Goal: Task Accomplishment & Management: Use online tool/utility

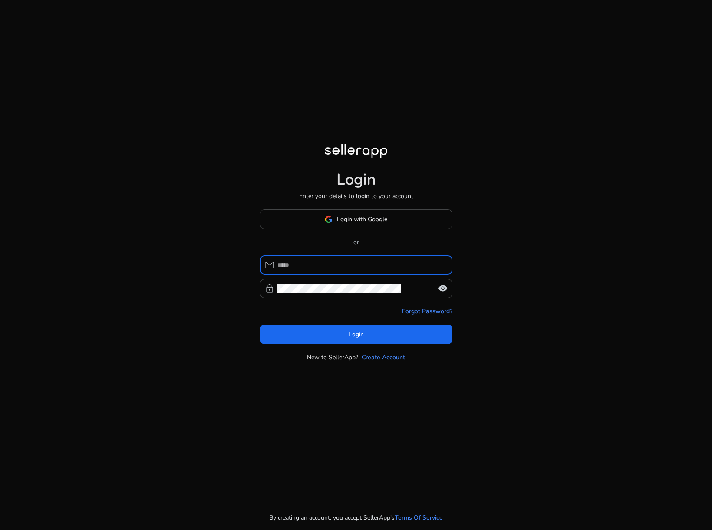
type input "**********"
click at [340, 232] on body "**********" at bounding box center [356, 265] width 712 height 530
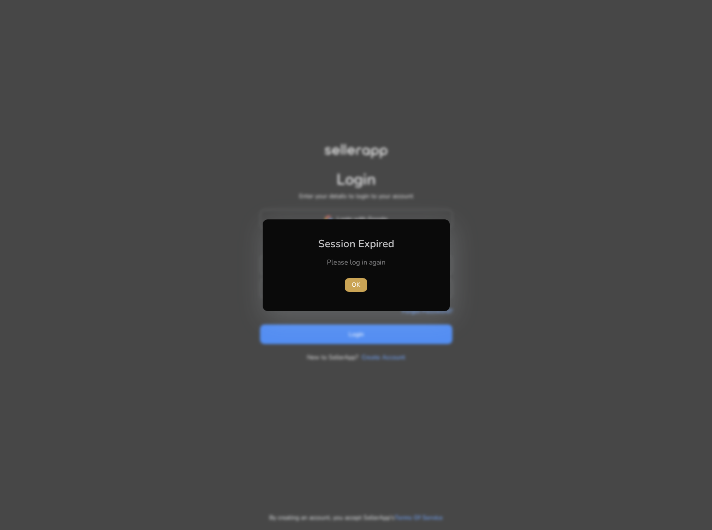
click at [359, 287] on span "OK" at bounding box center [356, 284] width 9 height 9
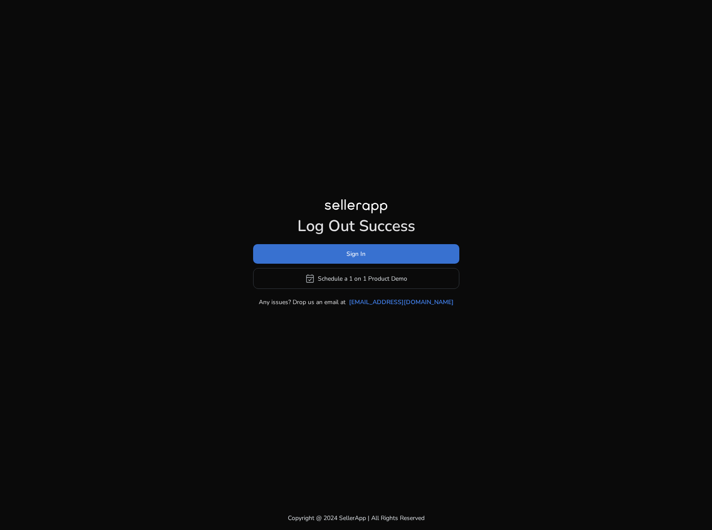
click at [348, 257] on span "Sign In" at bounding box center [356, 253] width 19 height 9
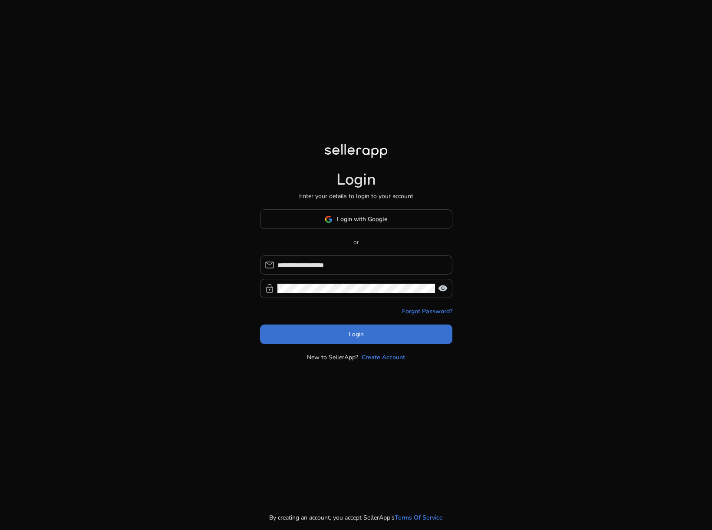
click at [340, 336] on span at bounding box center [356, 334] width 192 height 21
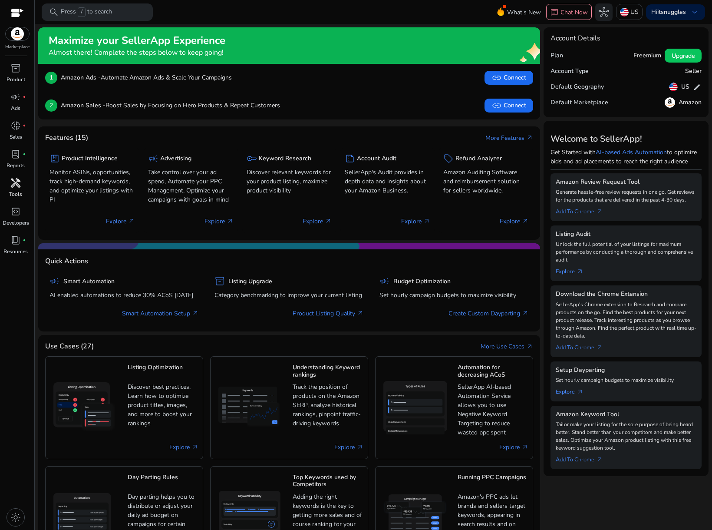
click at [13, 191] on p "Tools" at bounding box center [15, 194] width 13 height 8
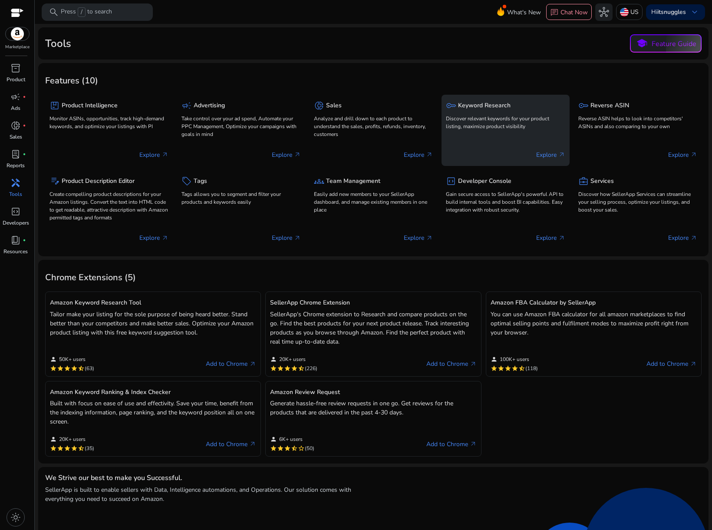
click at [501, 127] on p "Discover relevant keywords for your product listing, maximize product visibility" at bounding box center [505, 123] width 119 height 16
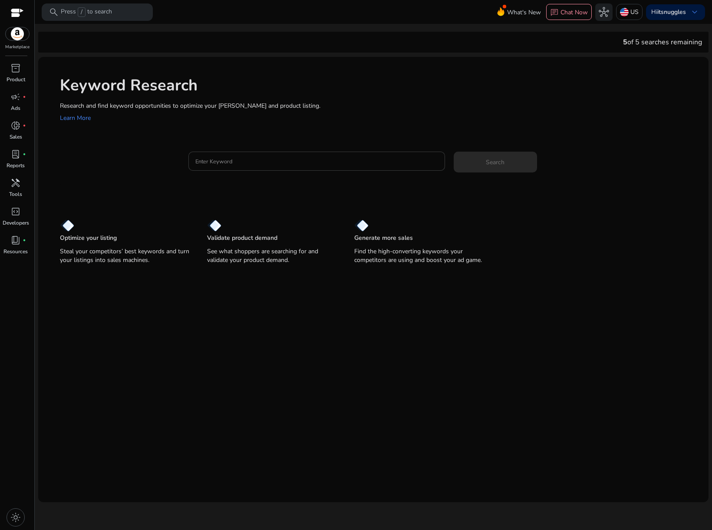
click at [266, 153] on div at bounding box center [316, 161] width 243 height 19
click at [259, 159] on input "Enter Keyword" at bounding box center [316, 161] width 243 height 10
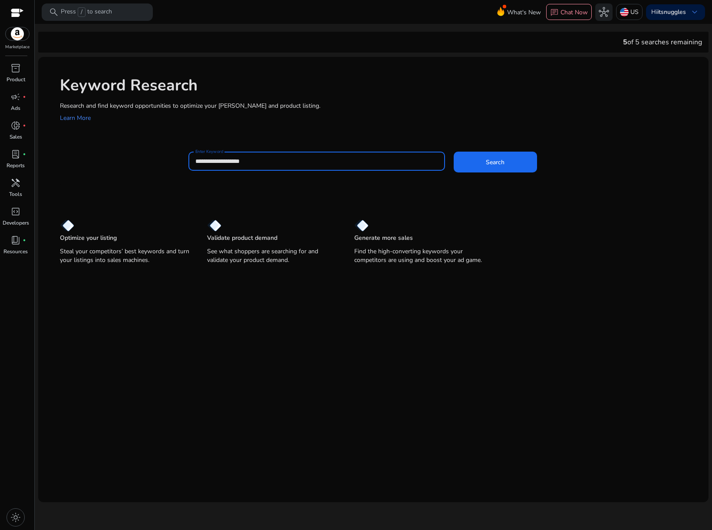
type input "**********"
click at [454, 152] on button "Search" at bounding box center [495, 162] width 83 height 21
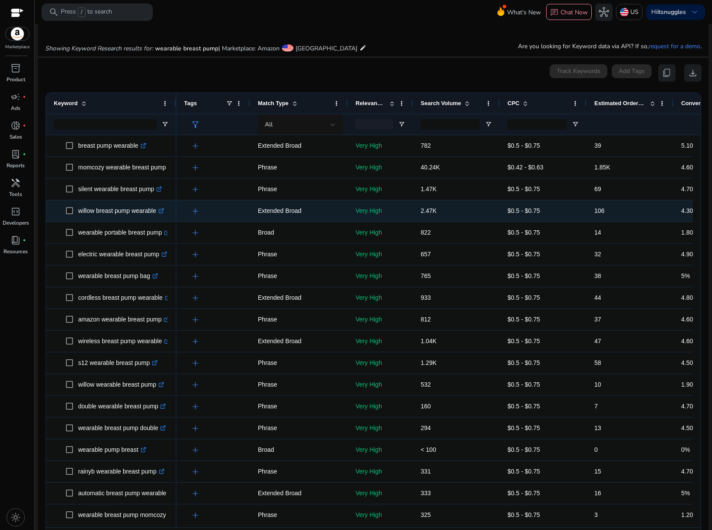
scroll to position [103, 0]
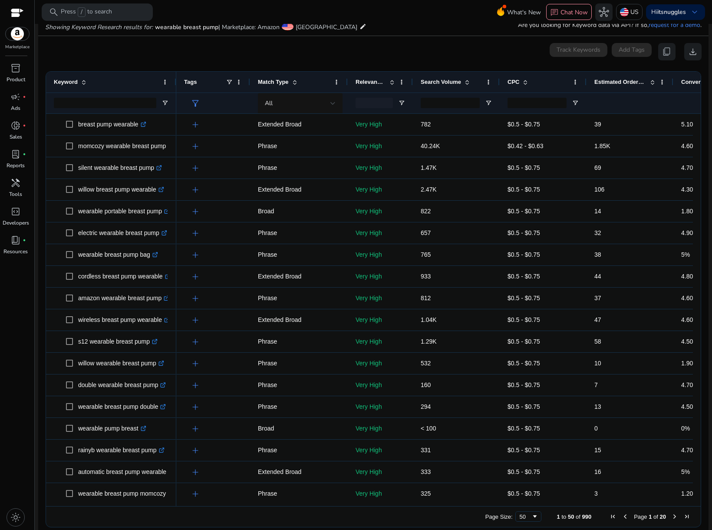
click at [453, 83] on span "Search Volume" at bounding box center [441, 82] width 40 height 7
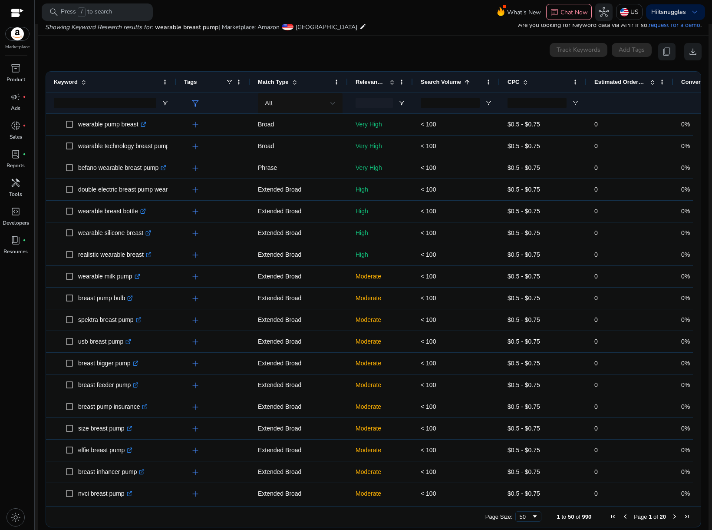
click at [451, 86] on div "Search Volume 1" at bounding box center [452, 82] width 62 height 17
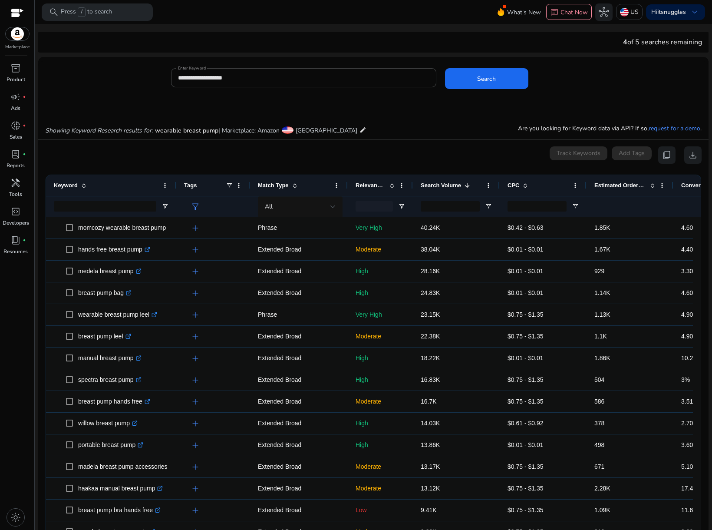
scroll to position [0, 0]
click at [676, 16] on div "Hi itsnuggles keyboard_arrow_down" at bounding box center [675, 12] width 59 height 16
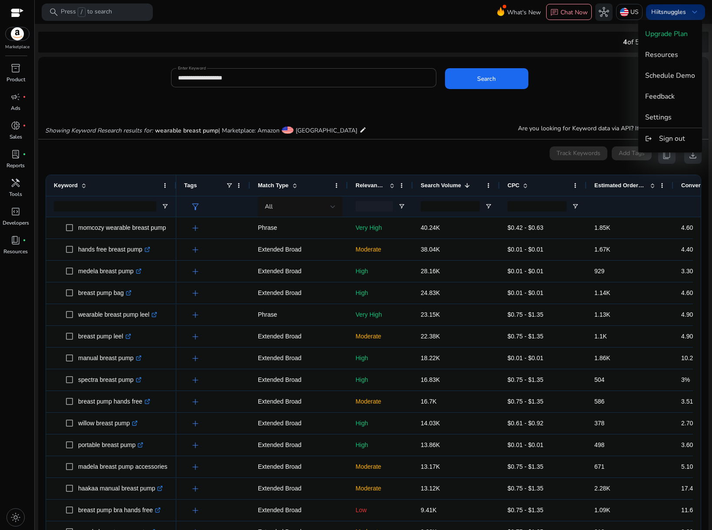
click at [676, 16] on div at bounding box center [356, 265] width 712 height 530
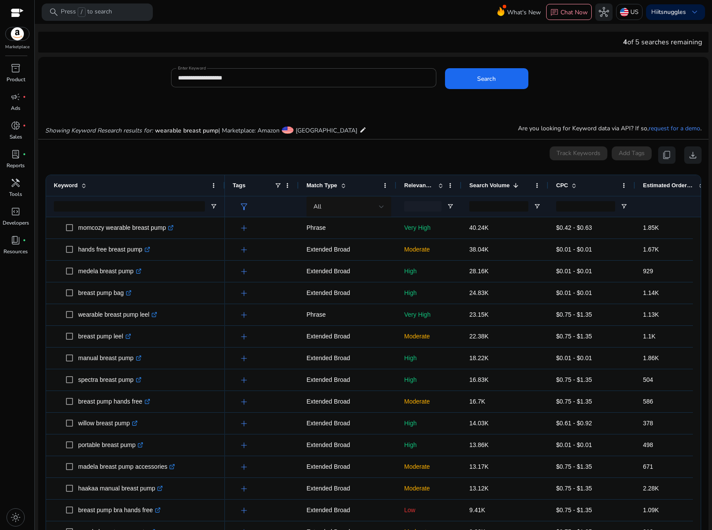
drag, startPoint x: 175, startPoint y: 186, endPoint x: 224, endPoint y: 186, distance: 48.6
click at [224, 186] on div at bounding box center [224, 185] width 3 height 21
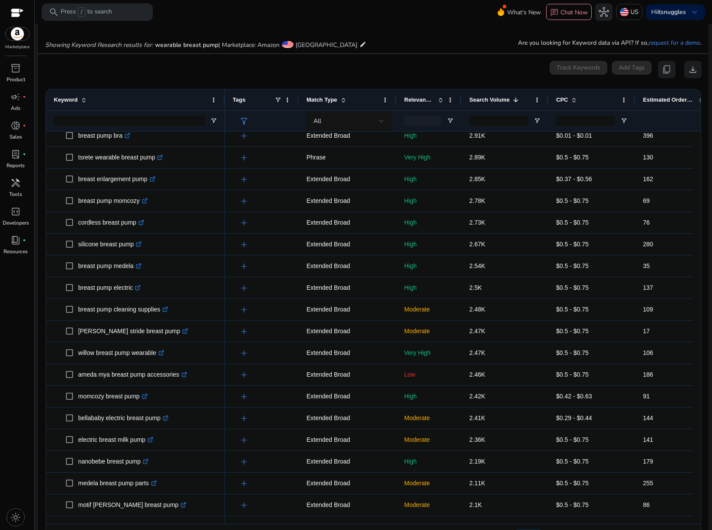
scroll to position [112, 0]
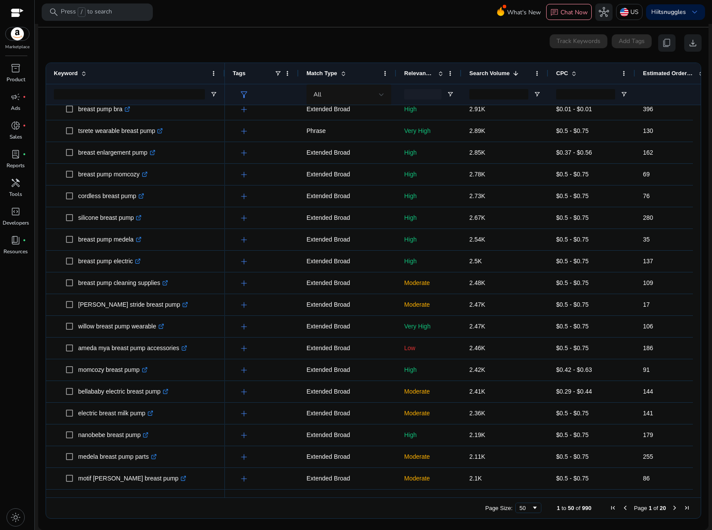
click at [673, 508] on span "Next Page" at bounding box center [674, 507] width 7 height 7
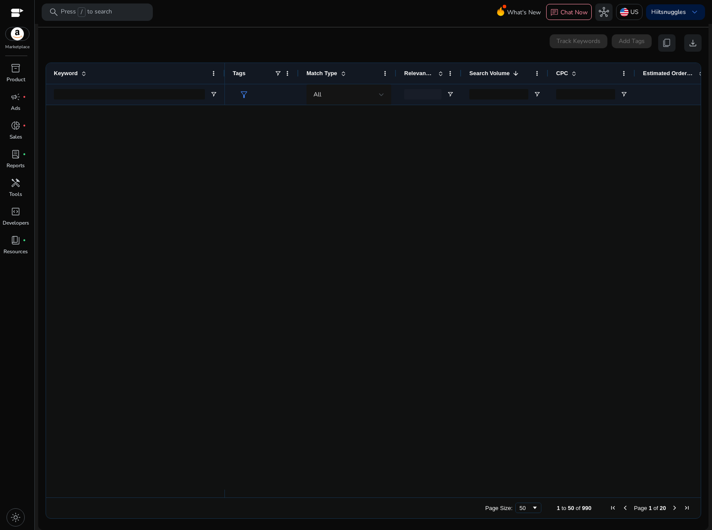
click at [673, 508] on span "Next Page" at bounding box center [674, 507] width 7 height 7
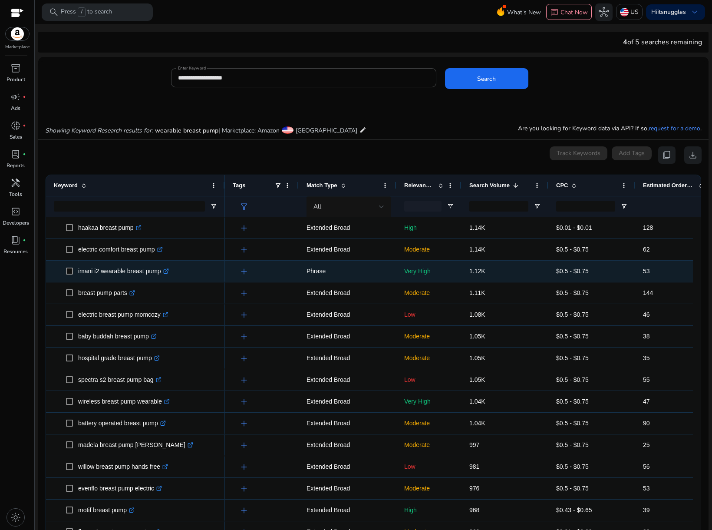
scroll to position [152, 0]
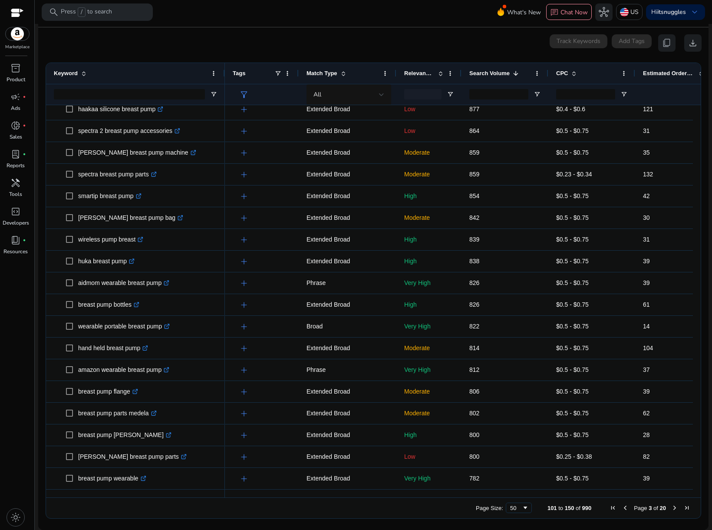
click at [672, 509] on span "Next Page" at bounding box center [674, 507] width 7 height 7
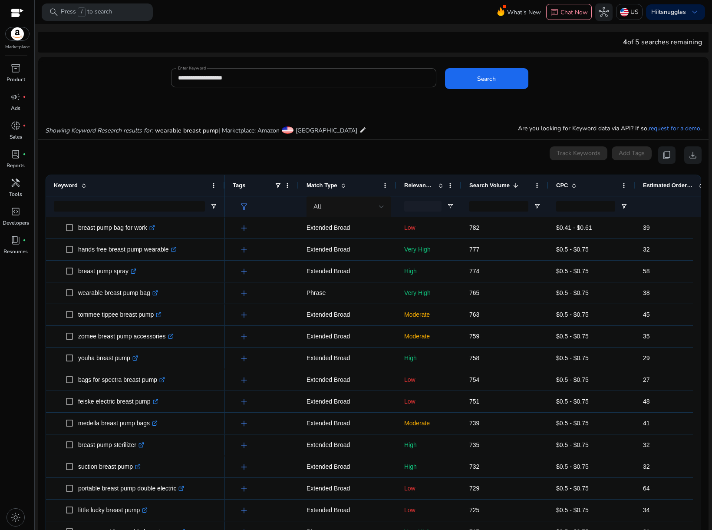
click at [425, 186] on span "Relevance Score" at bounding box center [419, 185] width 30 height 7
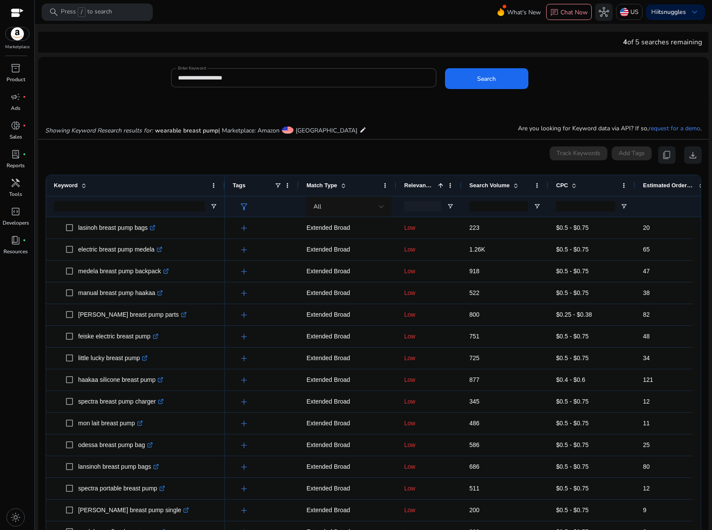
click at [425, 186] on span "Relevance Score" at bounding box center [419, 185] width 30 height 7
